Goal: Task Accomplishment & Management: Manage account settings

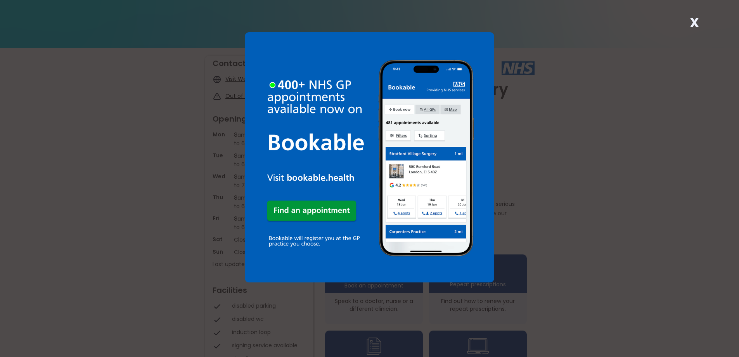
scroll to position [39, 0]
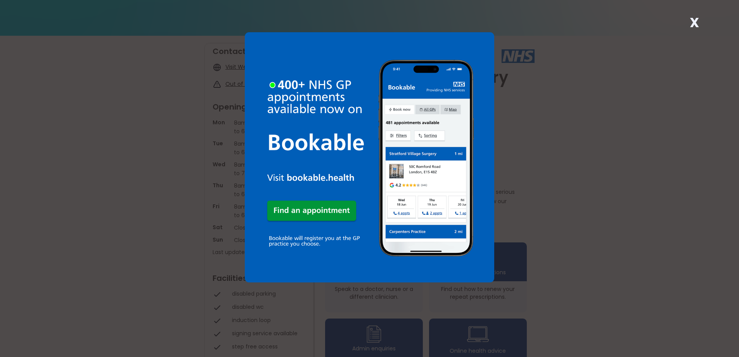
click at [697, 27] on strong "X" at bounding box center [694, 22] width 9 height 19
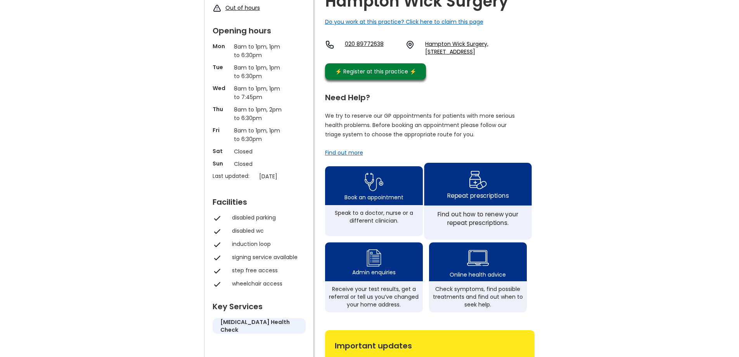
scroll to position [116, 0]
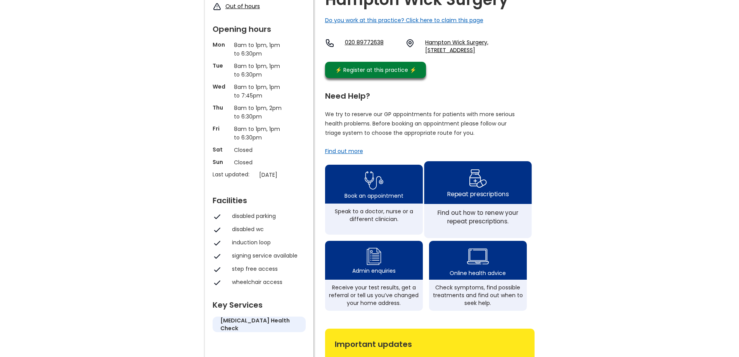
click at [477, 189] on img at bounding box center [478, 178] width 18 height 23
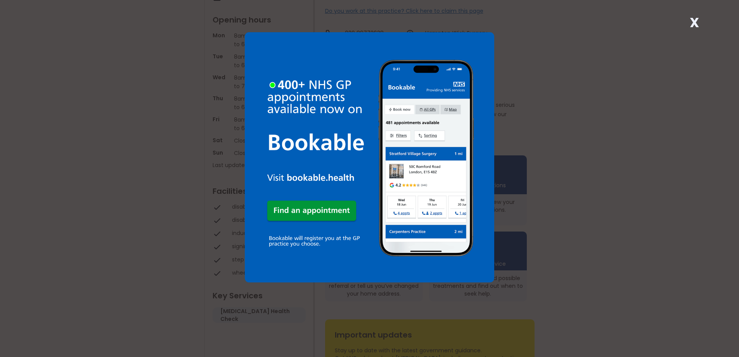
scroll to position [116, 0]
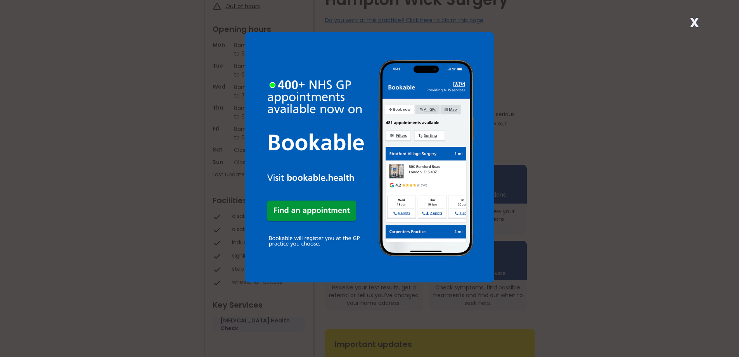
click at [690, 25] on strong "X" at bounding box center [694, 22] width 9 height 19
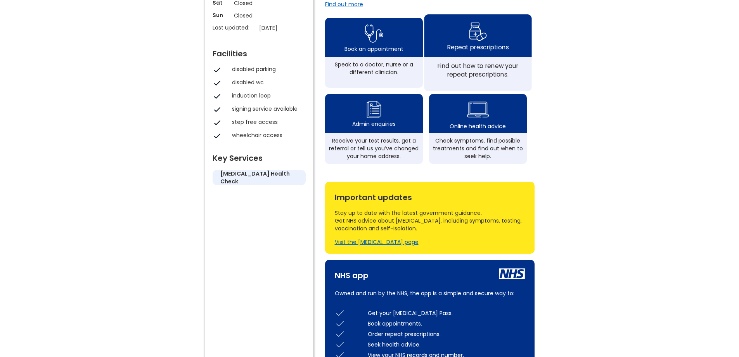
scroll to position [272, 0]
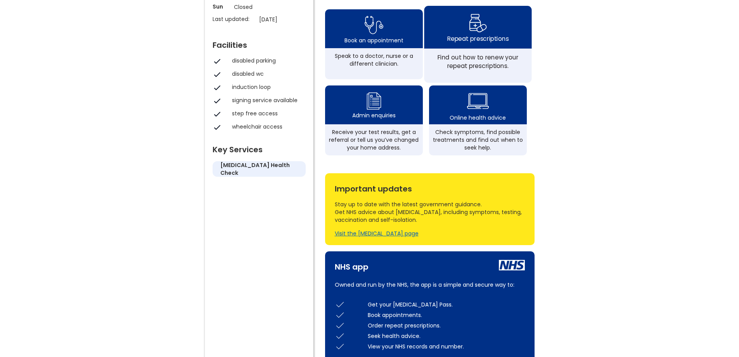
click at [507, 49] on div "Repeat prescriptions" at bounding box center [477, 27] width 107 height 43
